Goal: Find specific page/section: Find specific page/section

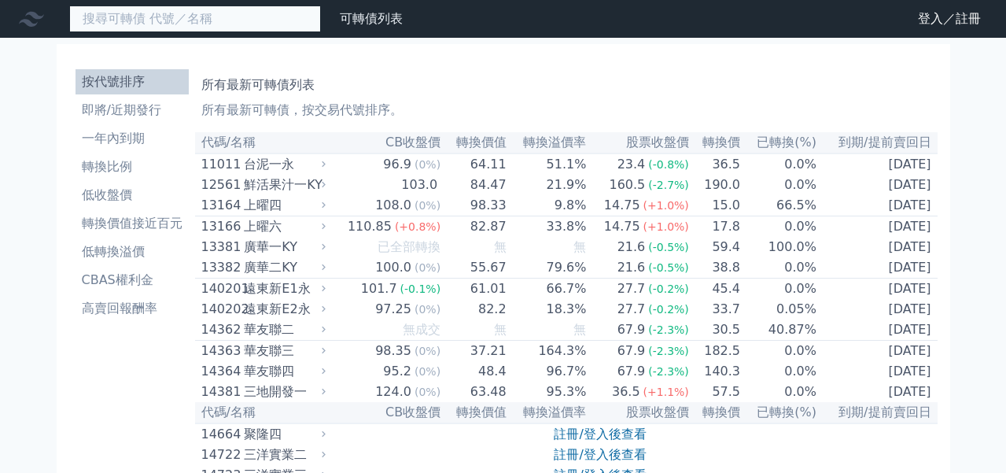
click at [249, 12] on input at bounding box center [195, 19] width 252 height 27
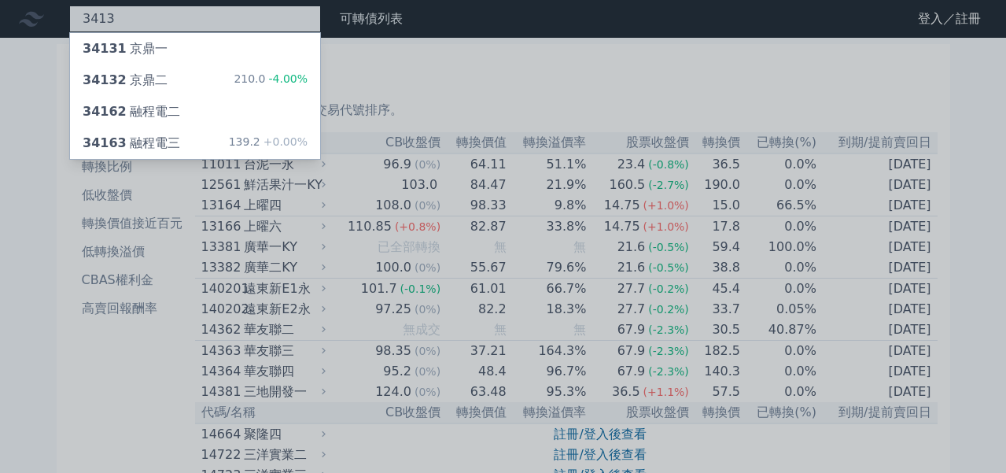
type input "3413"
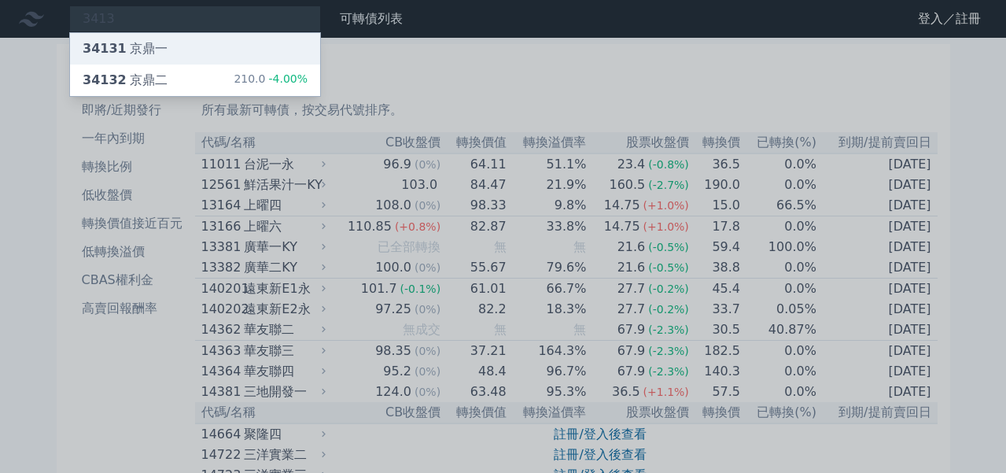
click at [144, 43] on div "34131 京鼎一" at bounding box center [125, 48] width 85 height 19
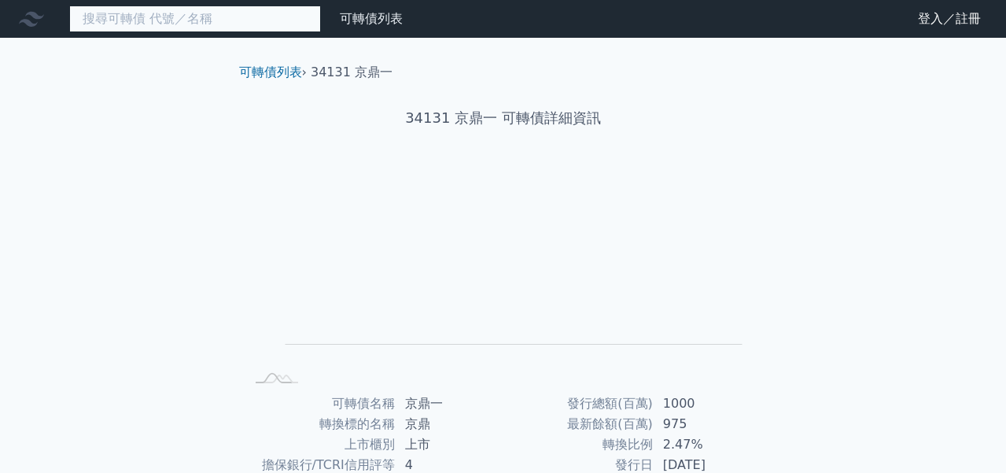
click at [236, 17] on input at bounding box center [195, 19] width 252 height 27
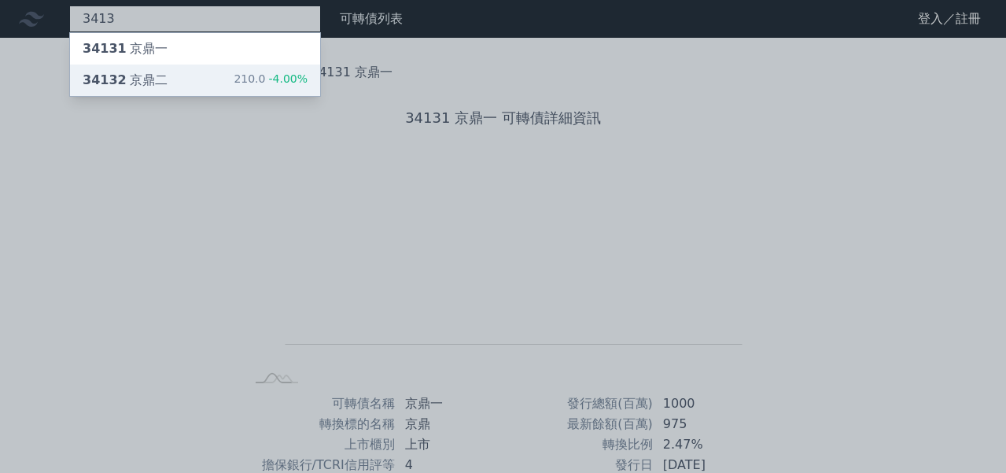
type input "3413"
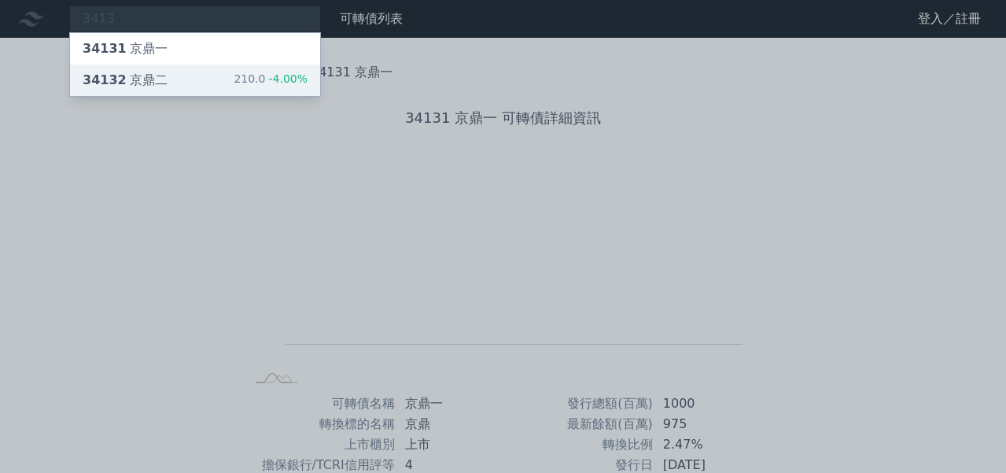
click at [222, 78] on div "34132 京鼎二 210.0 -4.00%" at bounding box center [195, 80] width 250 height 31
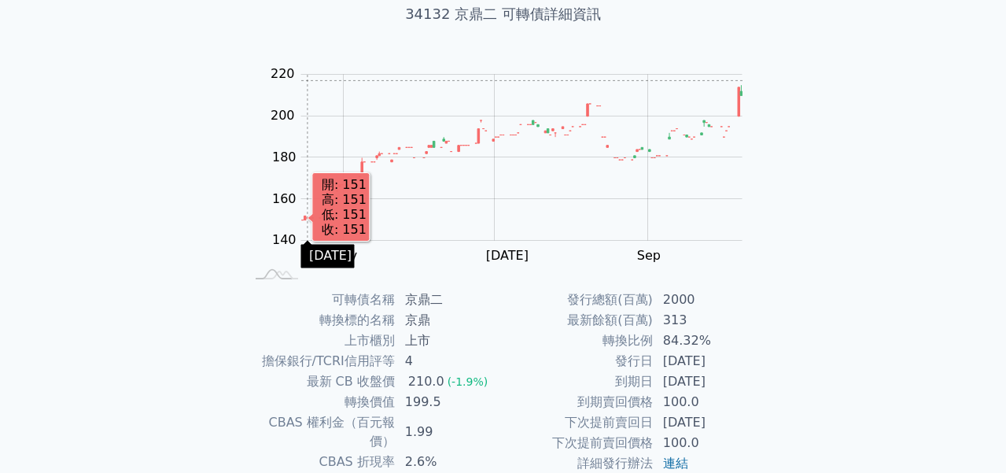
scroll to position [109, 0]
